Goal: Task Accomplishment & Management: Manage account settings

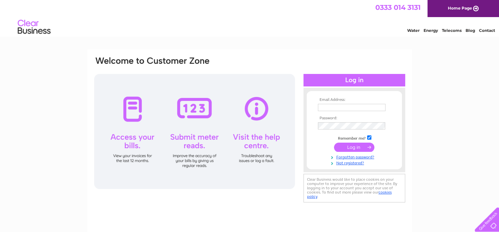
type input "julie.brown@charityandtaylor.com"
click at [360, 147] on input "submit" at bounding box center [354, 146] width 40 height 9
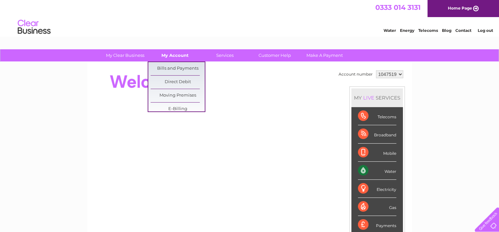
click at [179, 56] on link "My Account" at bounding box center [175, 55] width 54 height 12
click at [178, 67] on link "Bills and Payments" at bounding box center [178, 68] width 54 height 13
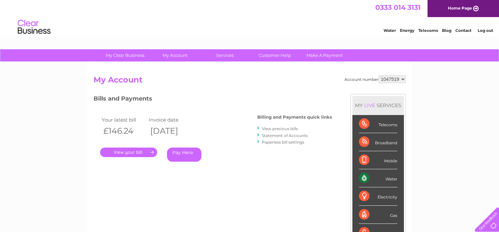
click at [123, 151] on link "." at bounding box center [128, 152] width 57 height 10
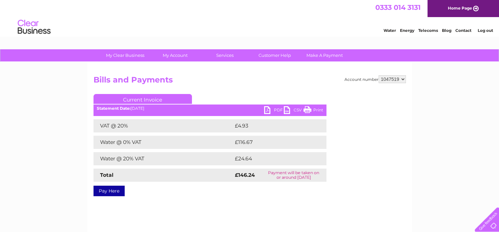
click at [272, 109] on link "PDF" at bounding box center [274, 111] width 20 height 10
click at [487, 29] on link "Log out" at bounding box center [484, 30] width 15 height 5
